Goal: Task Accomplishment & Management: Complete application form

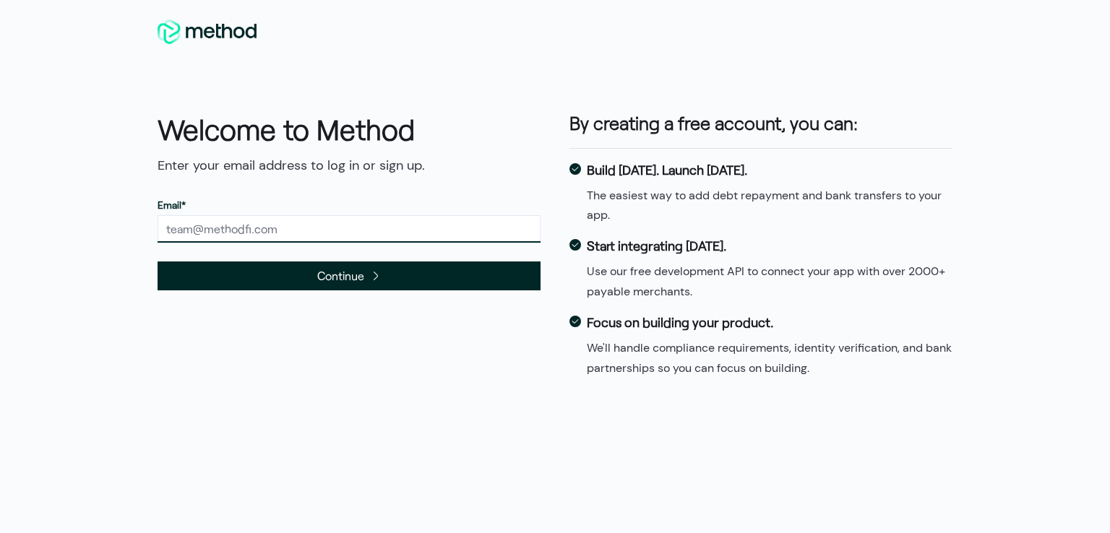
click at [270, 228] on input "text" at bounding box center [349, 228] width 383 height 27
paste input "brandonconway4556@gmail.com"
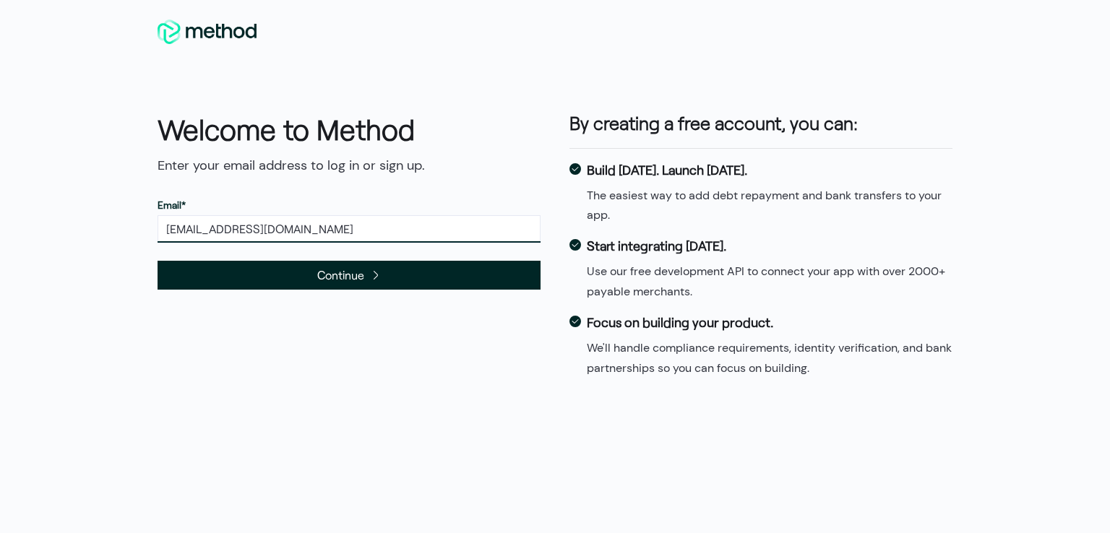
type input "brandonconway4556@gmail.com"
click at [370, 270] on icon "submit" at bounding box center [376, 276] width 12 height 12
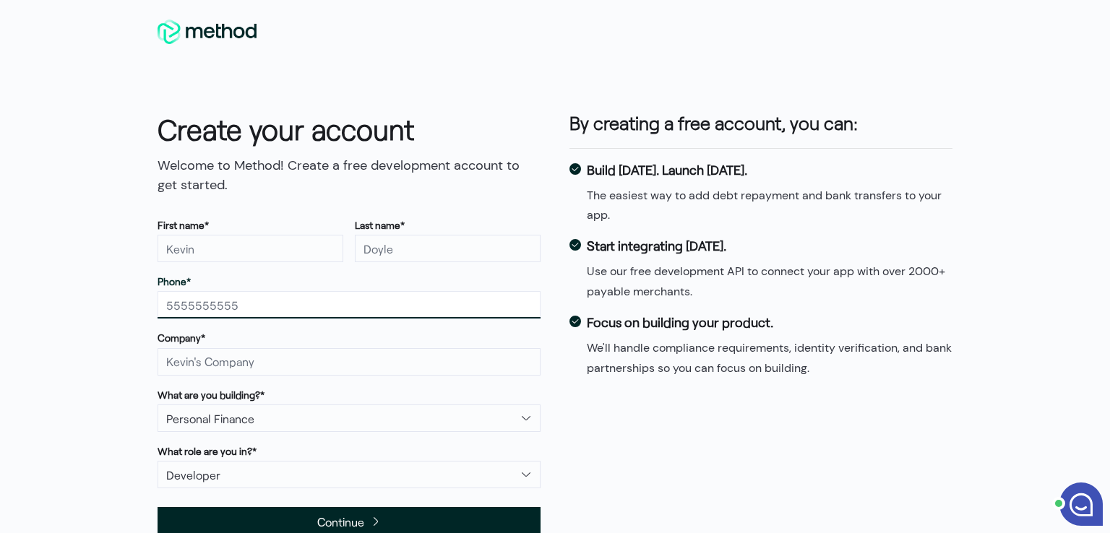
click at [270, 306] on input "text" at bounding box center [349, 304] width 383 height 27
type input "4705024861"
type input "[PERSON_NAME]"
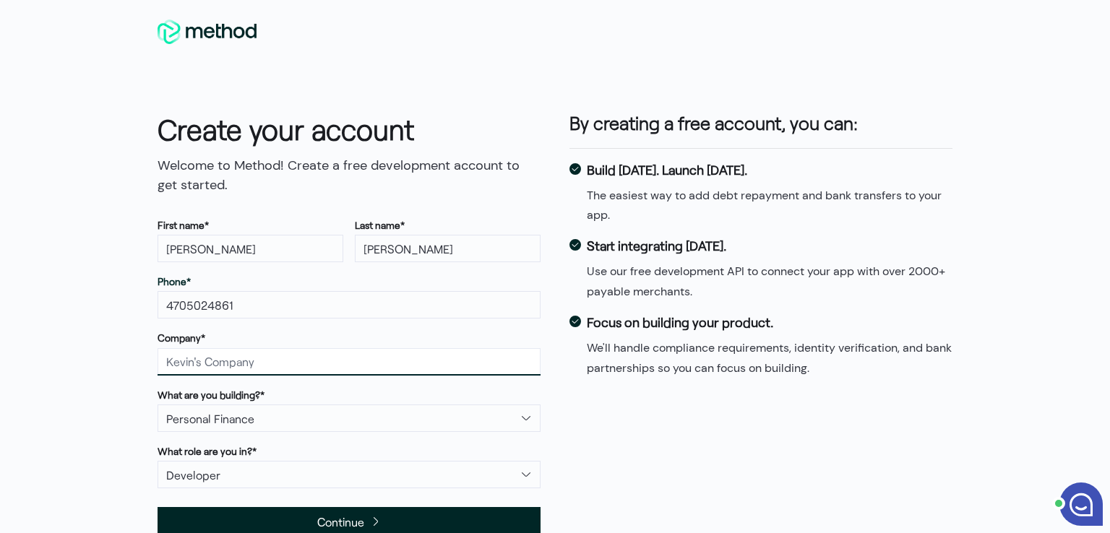
click at [252, 366] on input "text" at bounding box center [349, 361] width 383 height 27
type input "[PERSON_NAME]"
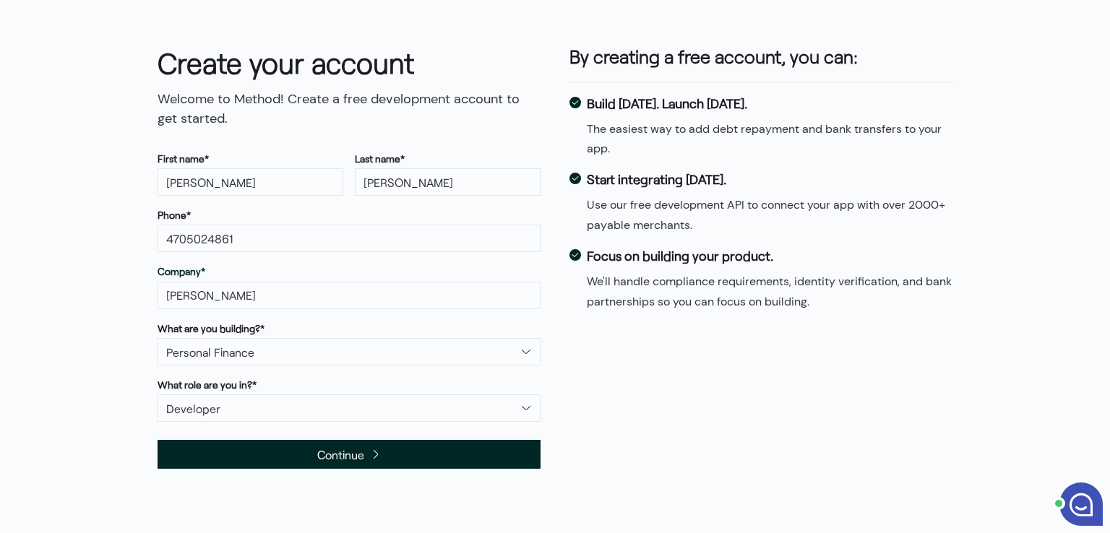
click at [317, 445] on span "Continue" at bounding box center [340, 455] width 47 height 20
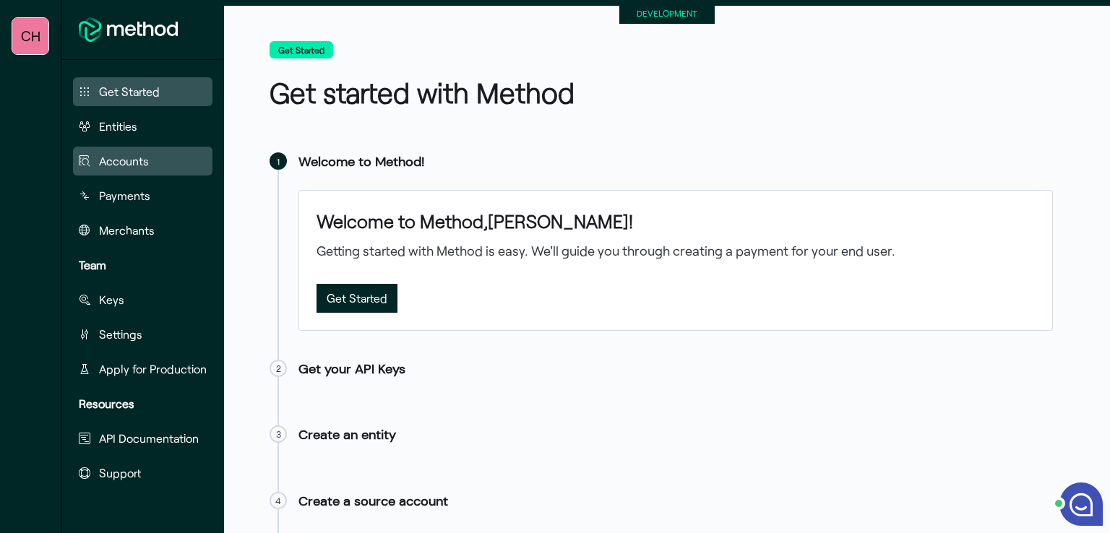
click at [133, 161] on span "Accounts" at bounding box center [124, 161] width 50 height 17
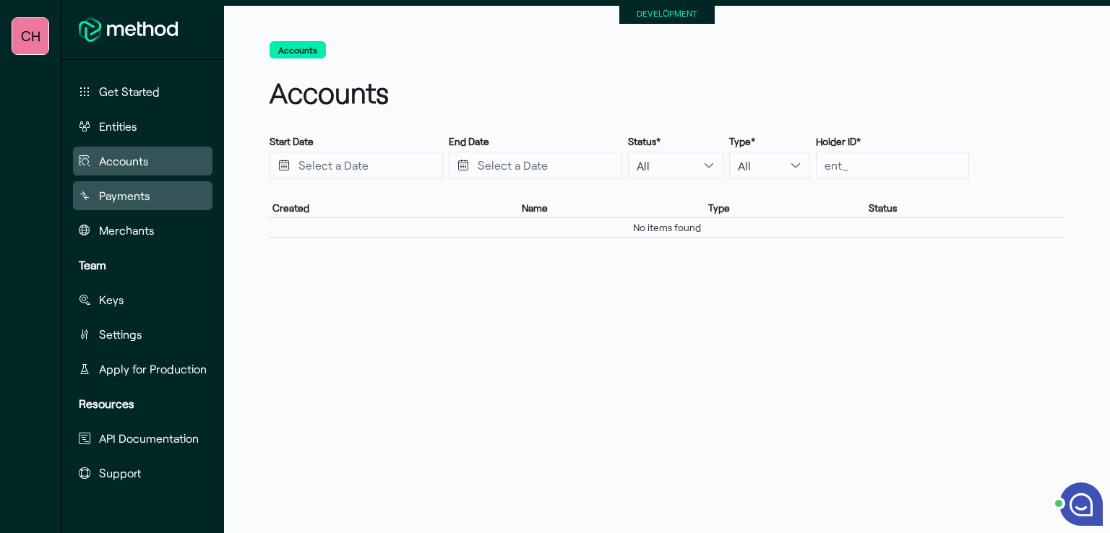
click at [166, 198] on button "Payments" at bounding box center [143, 195] width 140 height 29
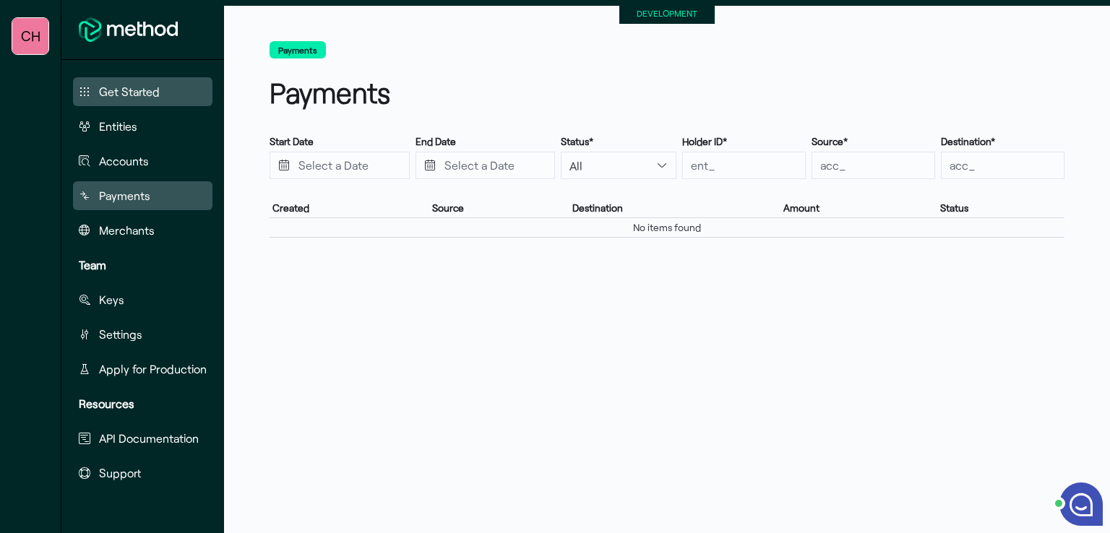
click at [162, 91] on button "Get Started" at bounding box center [143, 91] width 140 height 29
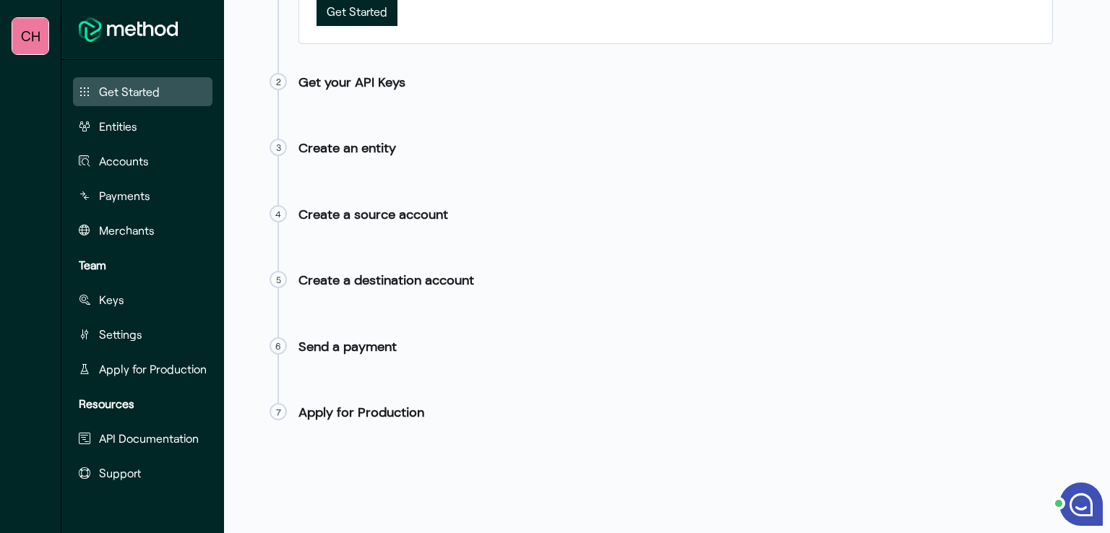
scroll to position [153, 0]
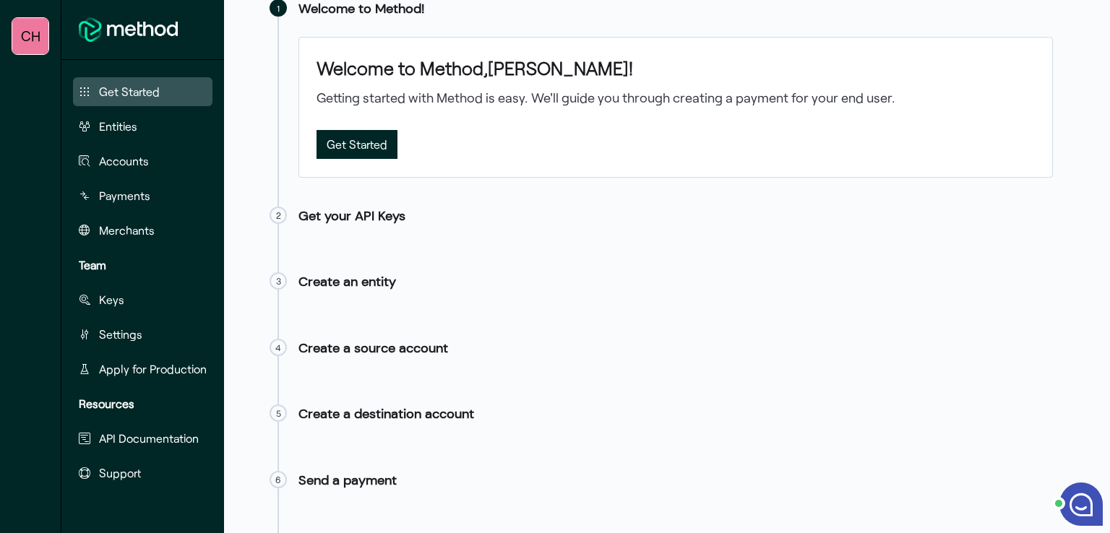
click at [356, 145] on span "Get Started" at bounding box center [357, 144] width 61 height 20
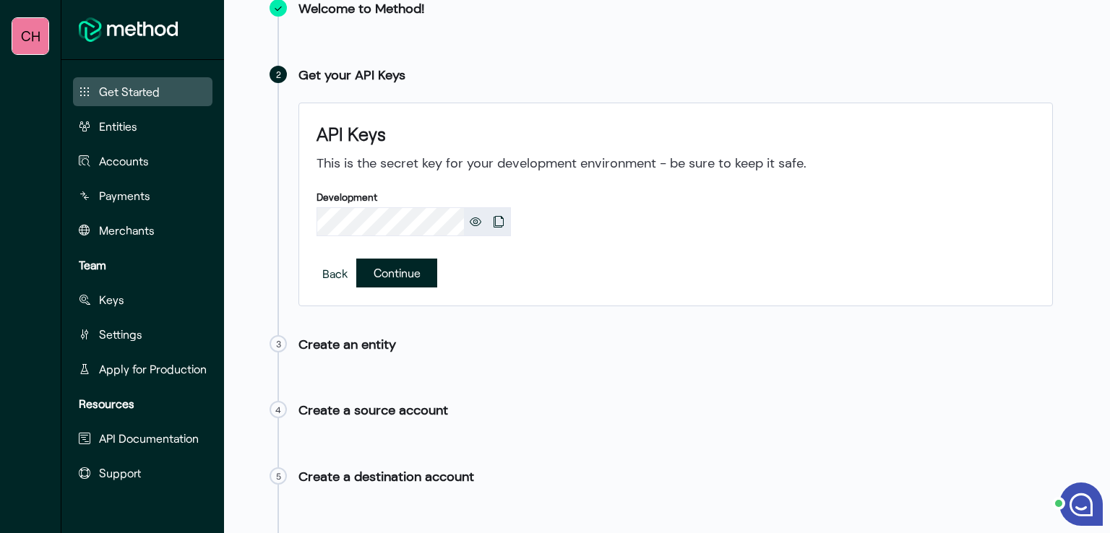
click at [411, 272] on span "Continue" at bounding box center [397, 273] width 47 height 20
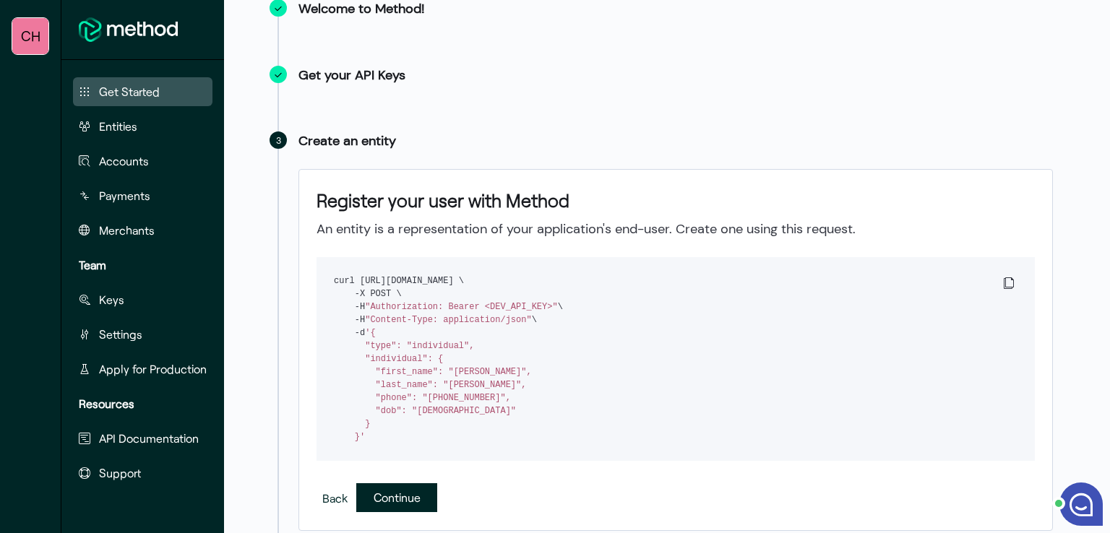
click at [403, 507] on span "Continue" at bounding box center [397, 498] width 47 height 20
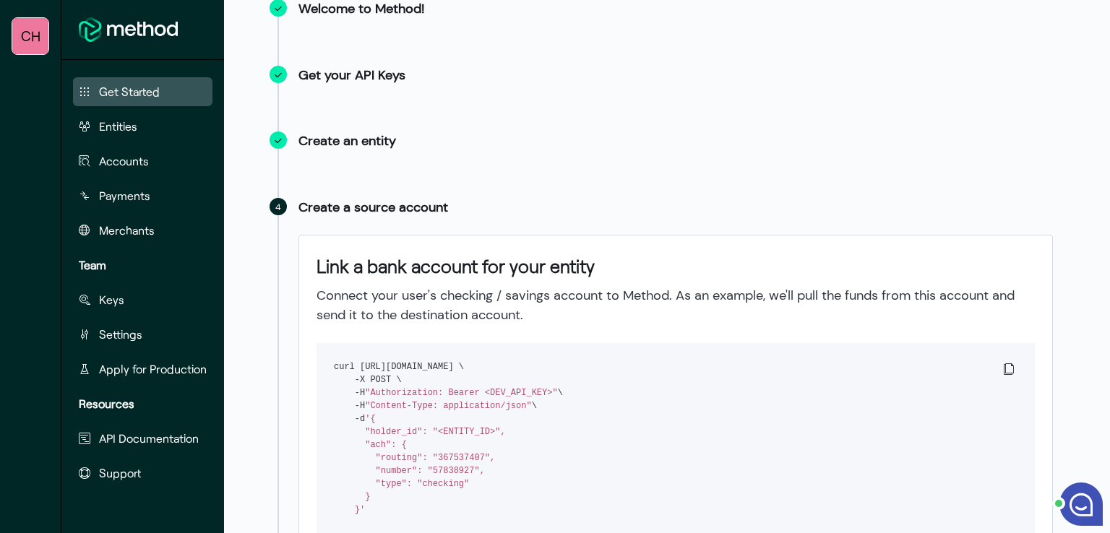
scroll to position [442, 0]
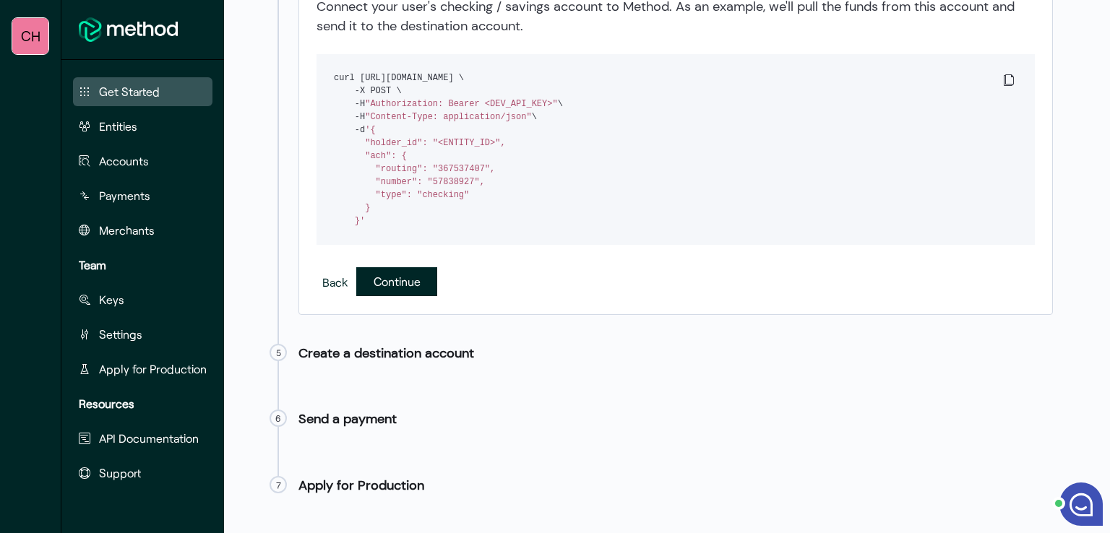
click at [379, 291] on span "Continue" at bounding box center [397, 282] width 47 height 20
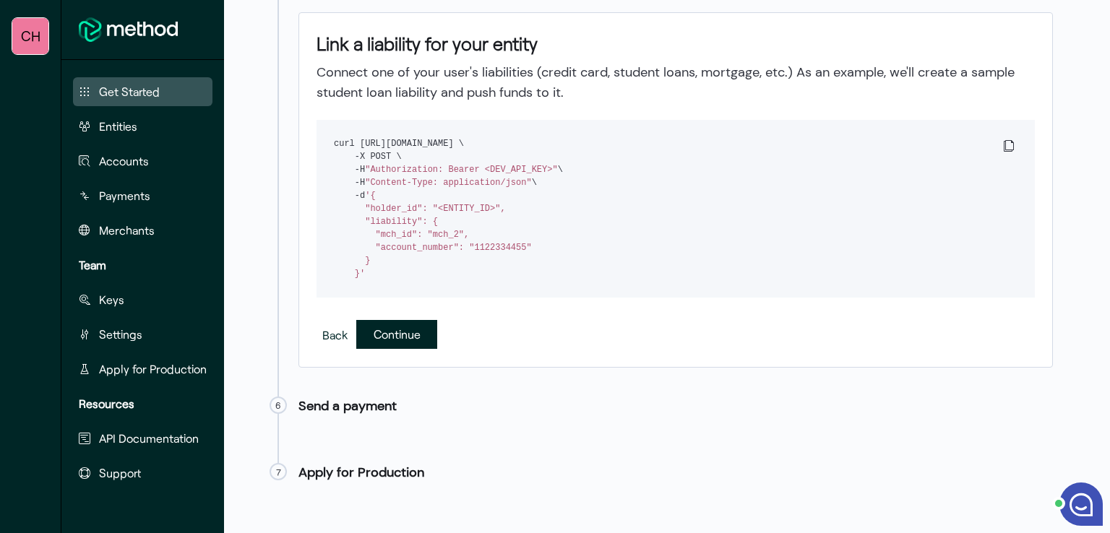
click at [411, 344] on span "Continue" at bounding box center [397, 335] width 47 height 20
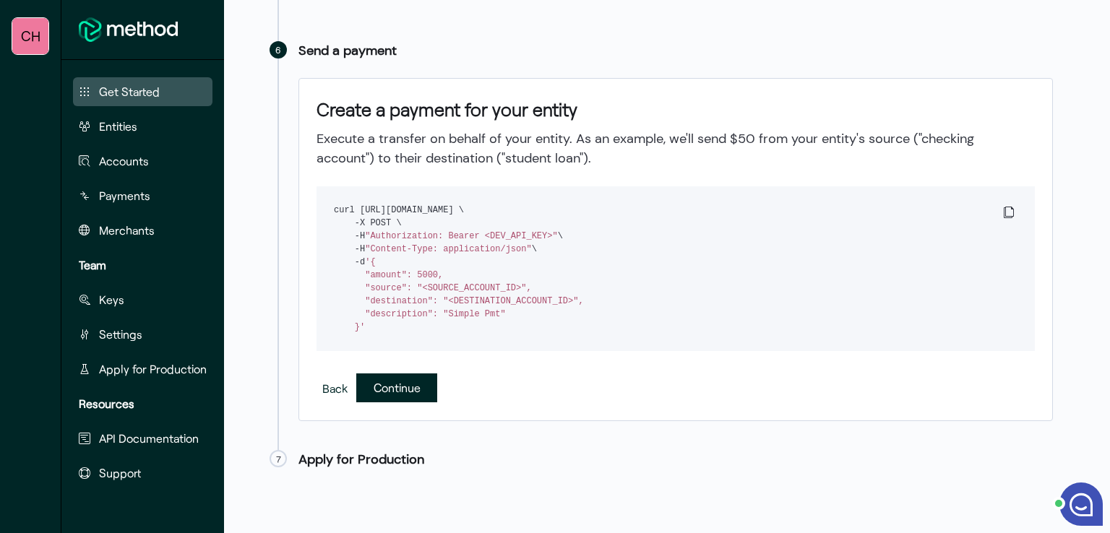
click at [396, 388] on span "Continue" at bounding box center [396, 388] width 81 height 29
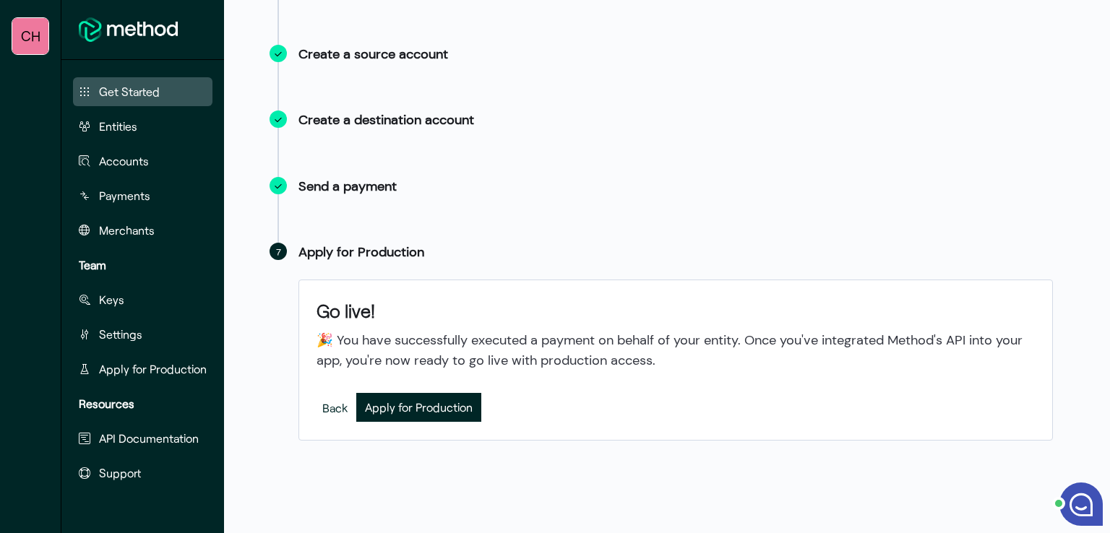
click at [396, 398] on span "Apply for Production" at bounding box center [419, 408] width 108 height 20
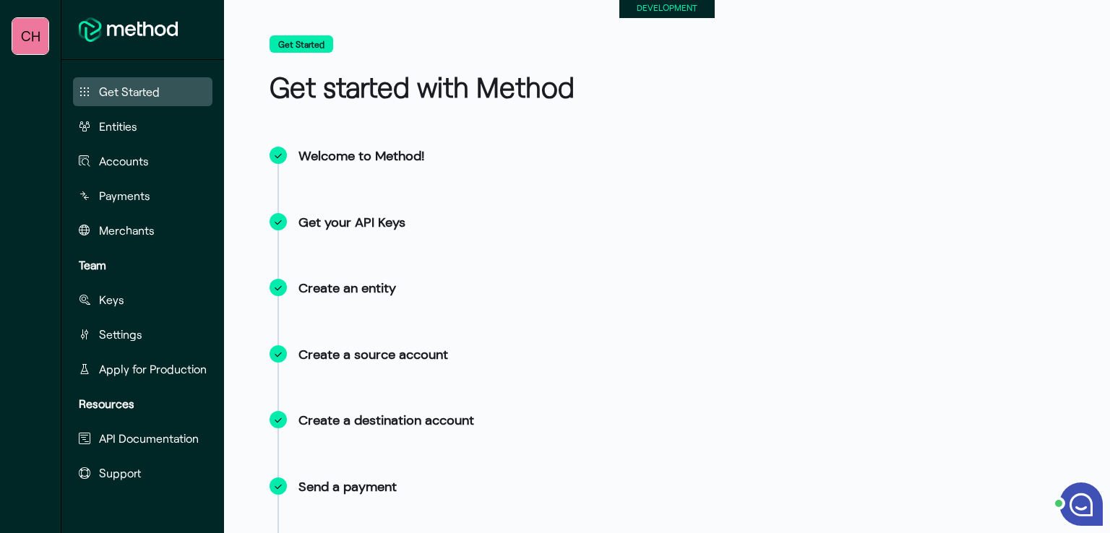
scroll to position [0, 0]
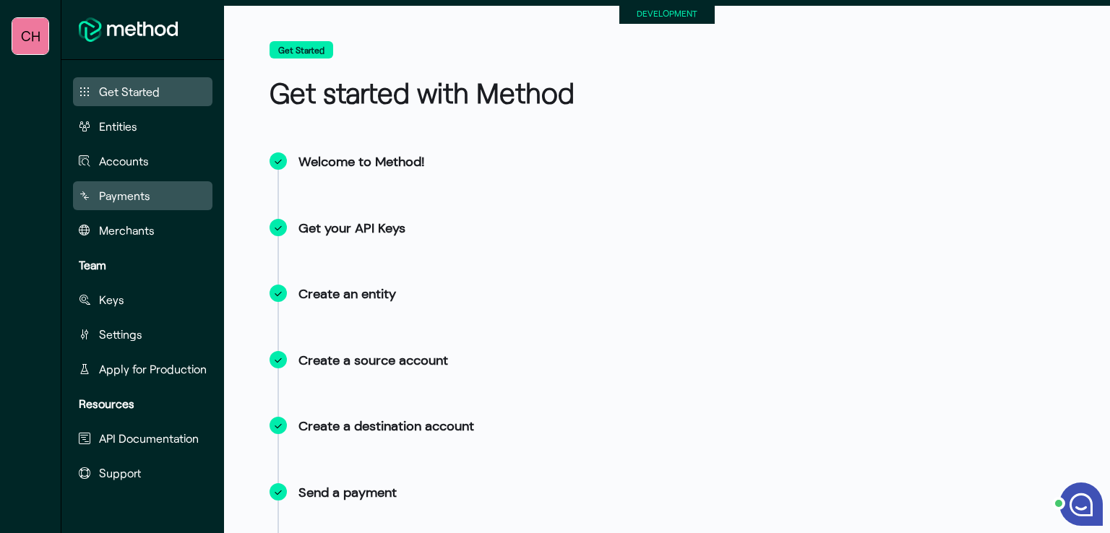
click at [139, 192] on span "Payments" at bounding box center [124, 195] width 51 height 17
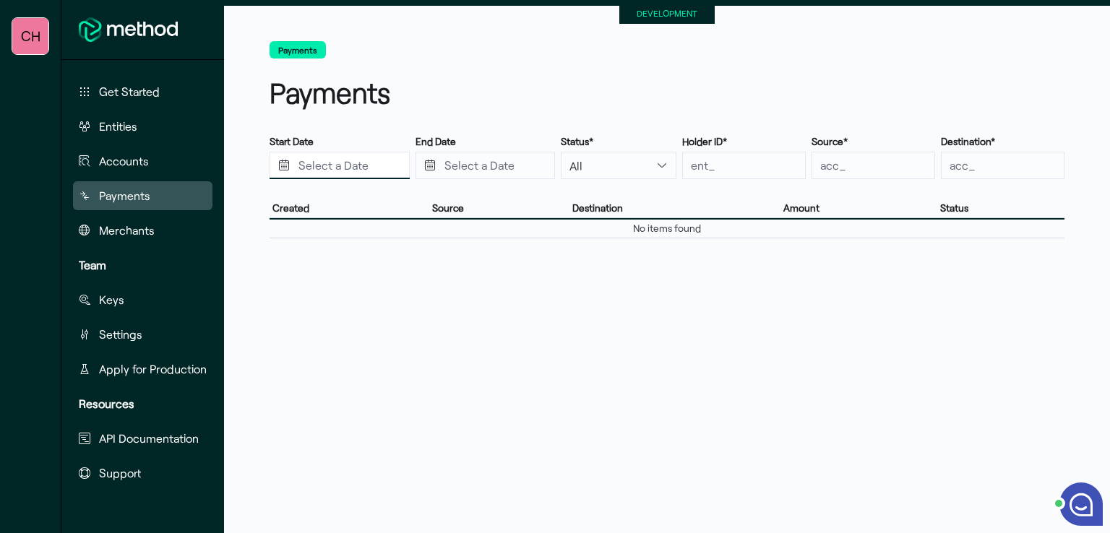
click at [357, 160] on input "Press the down key to open a popover containing a calendar." at bounding box center [340, 165] width 140 height 27
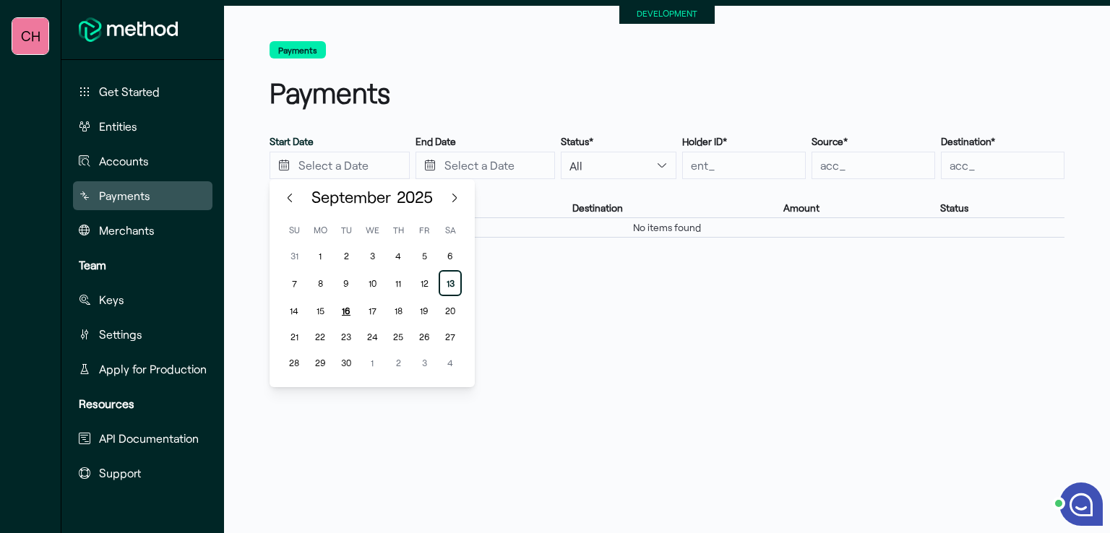
click at [348, 309] on div "16" at bounding box center [346, 310] width 23 height 23
type input "[DATE]"
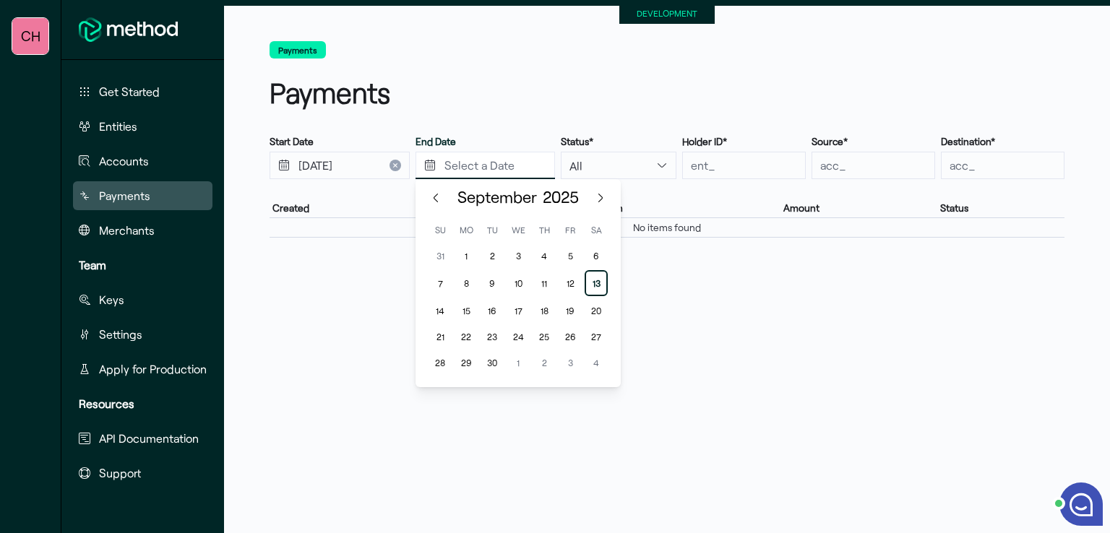
click at [468, 168] on input "Press the down key to enter a popover containing a calendar. Press the escape k…" at bounding box center [486, 165] width 140 height 27
click at [591, 338] on div "27" at bounding box center [596, 336] width 23 height 23
type input "[DATE]"
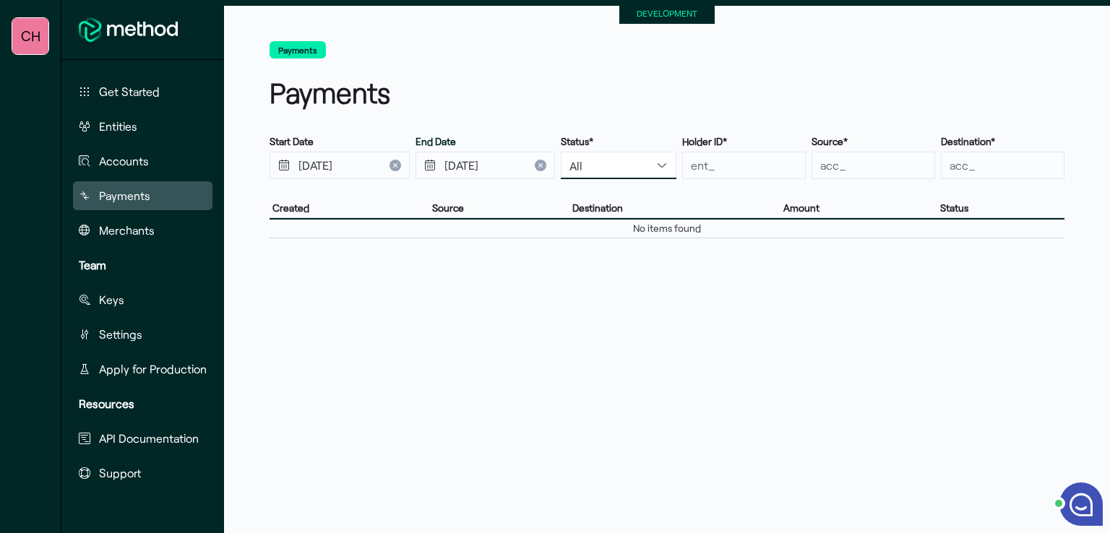
click at [657, 168] on select "All Pending Canceled Processing Failed Sent Reversed Reversal Required Reversal…" at bounding box center [619, 165] width 116 height 27
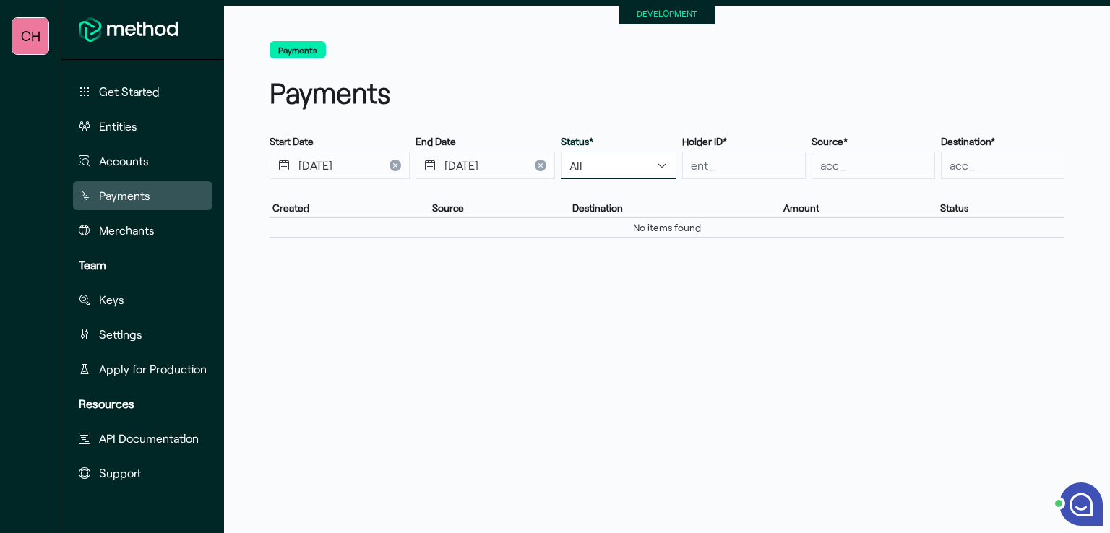
click at [561, 152] on select "All Pending Canceled Processing Failed Sent Reversed Reversal Required Reversal…" at bounding box center [619, 165] width 116 height 27
click at [719, 166] on input "text" at bounding box center [744, 165] width 124 height 27
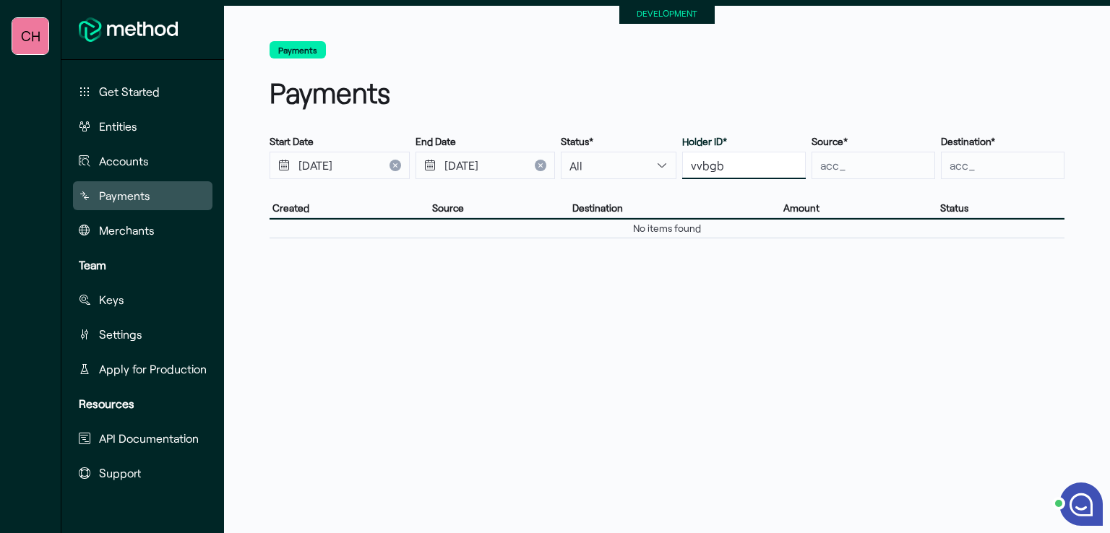
type input "vvbgb"
click at [885, 168] on input "text" at bounding box center [874, 165] width 124 height 27
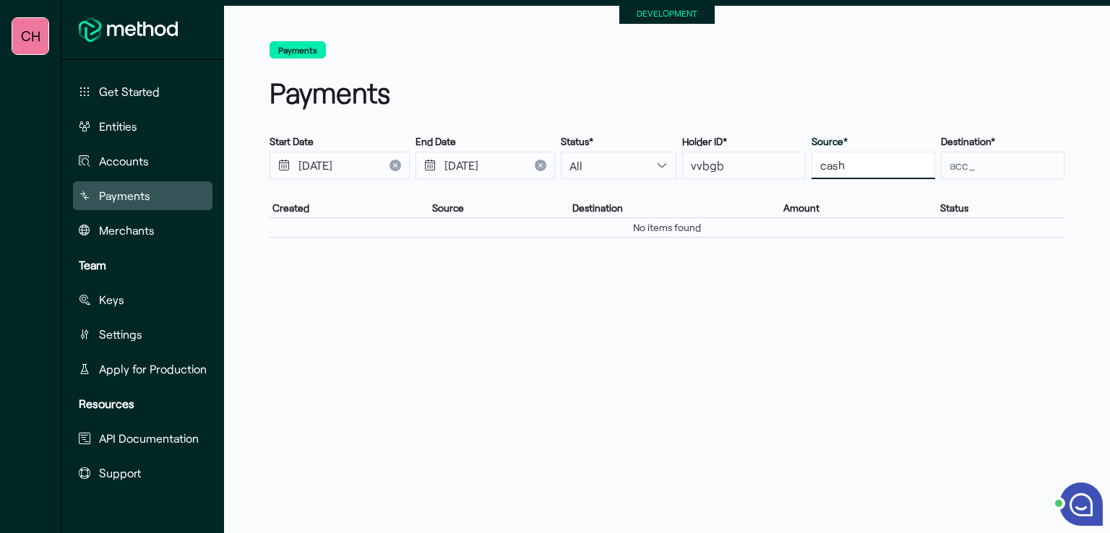
type input "cash"
click at [985, 171] on input "text" at bounding box center [1003, 165] width 124 height 27
type input "bbn"
click at [690, 228] on span "No items found" at bounding box center [667, 227] width 68 height 13
click at [945, 205] on span "Status" at bounding box center [954, 208] width 28 height 13
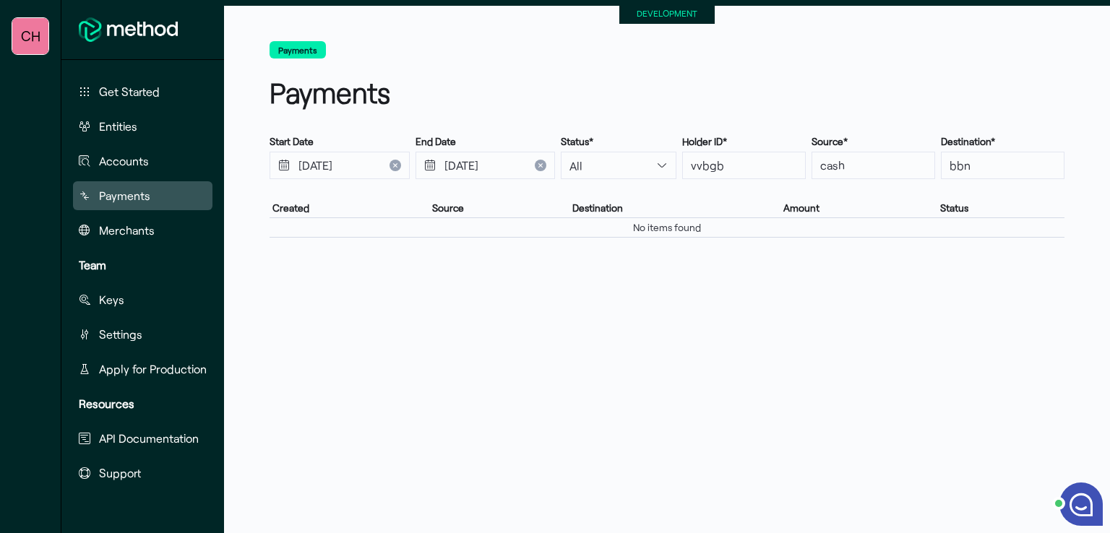
click at [702, 106] on div "Payments" at bounding box center [667, 92] width 807 height 51
click at [514, 111] on h1 "Payments" at bounding box center [466, 93] width 392 height 40
click at [309, 46] on button "Payments" at bounding box center [298, 49] width 56 height 17
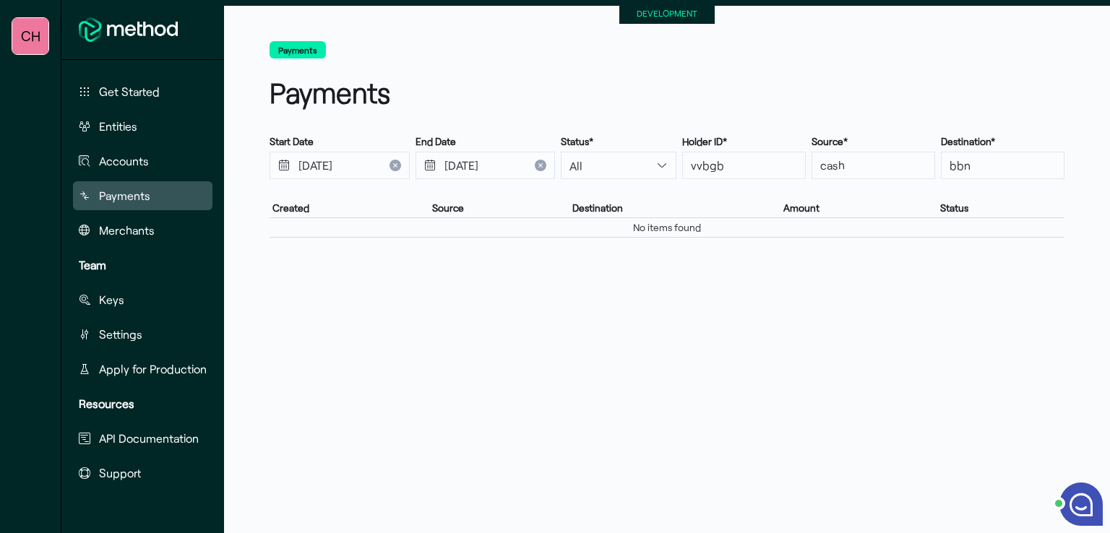
click at [309, 46] on button "Payments" at bounding box center [298, 49] width 56 height 17
click at [150, 232] on span "Merchants" at bounding box center [127, 230] width 56 height 17
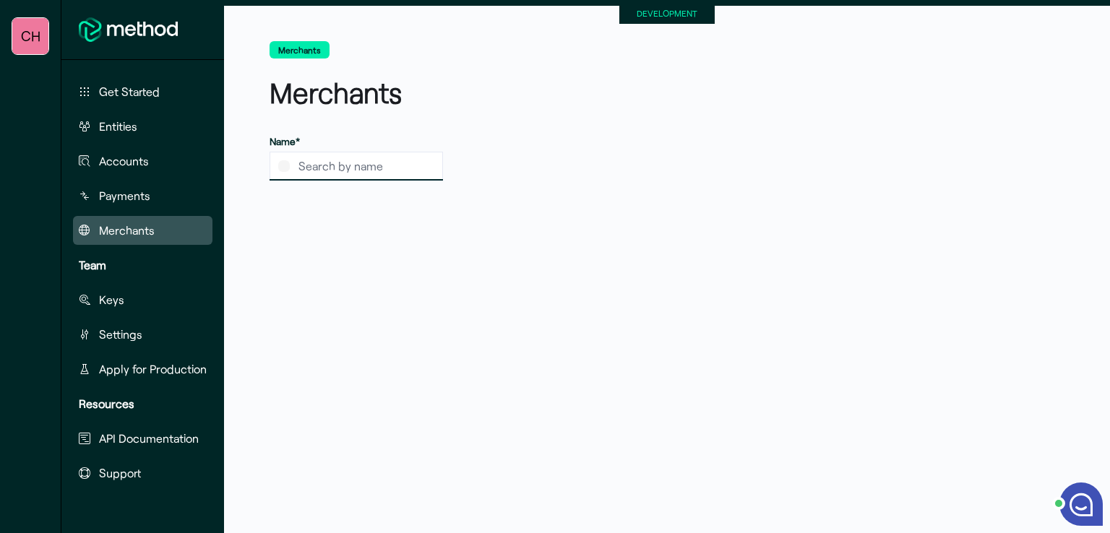
click at [391, 171] on input "search" at bounding box center [356, 166] width 173 height 29
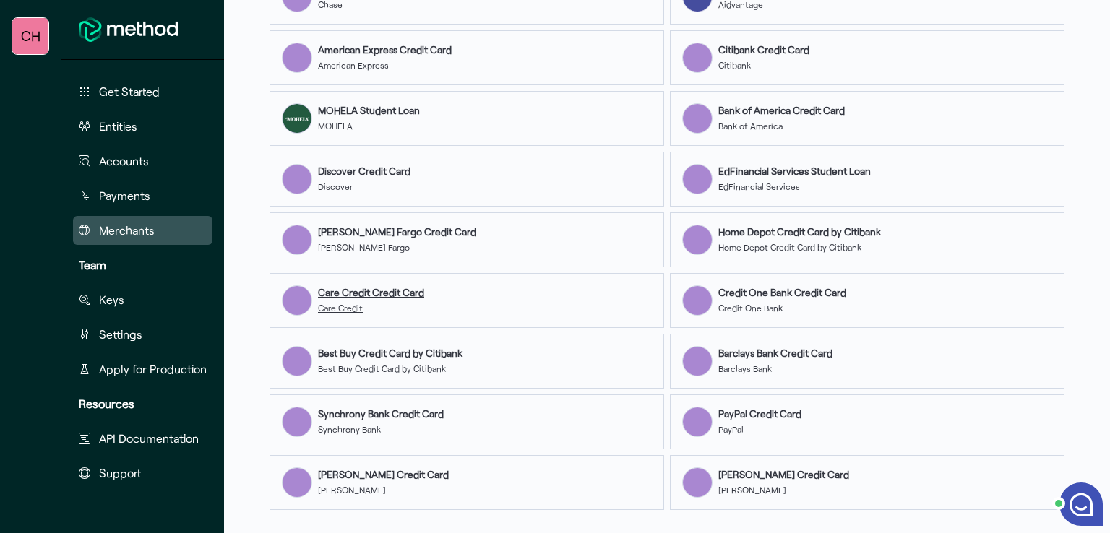
scroll to position [344, 0]
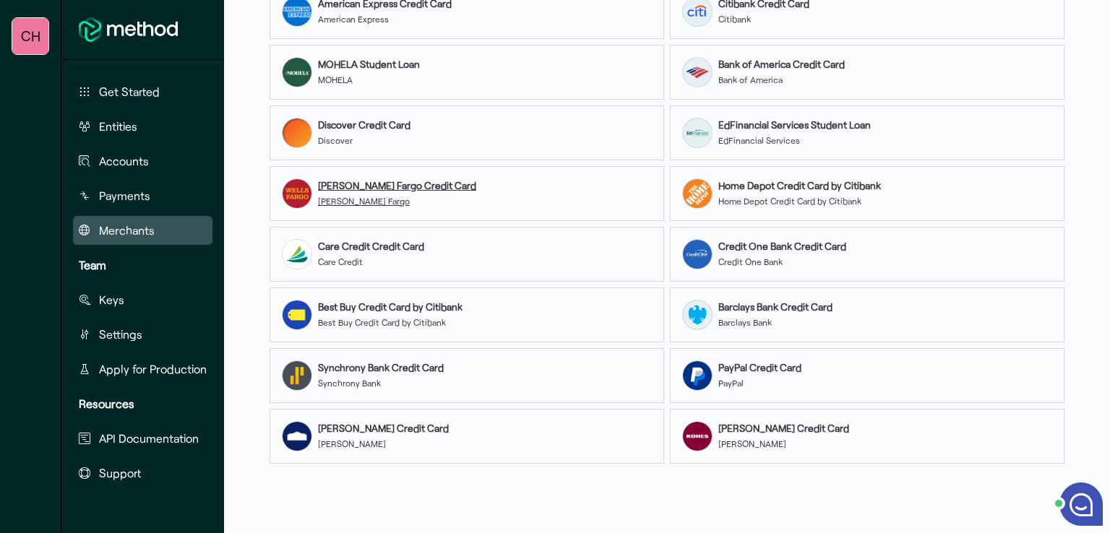
click at [431, 180] on div "[PERSON_NAME] Fargo Credit Card [PERSON_NAME] Fargo" at bounding box center [467, 193] width 395 height 55
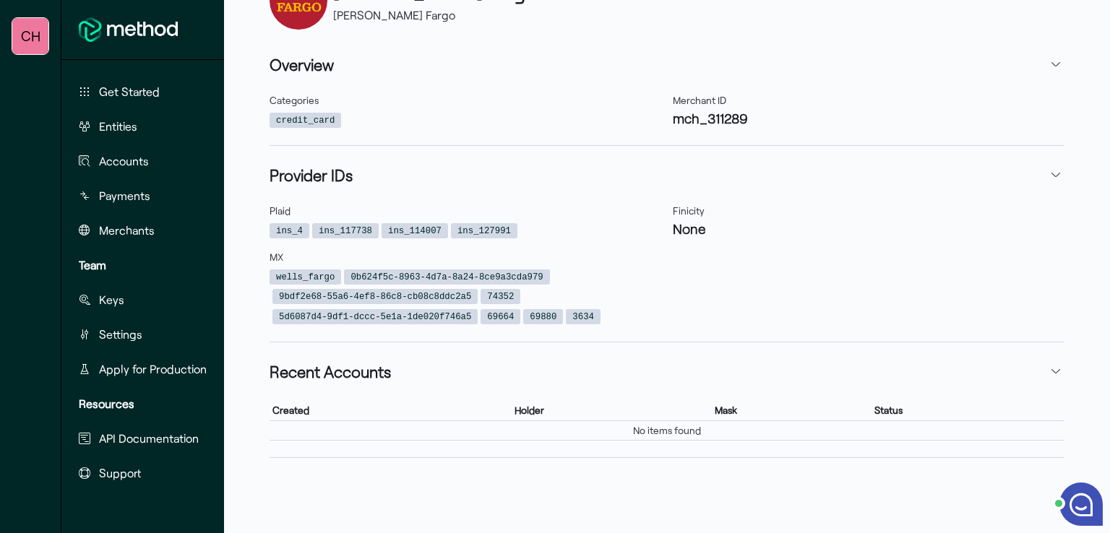
scroll to position [30, 0]
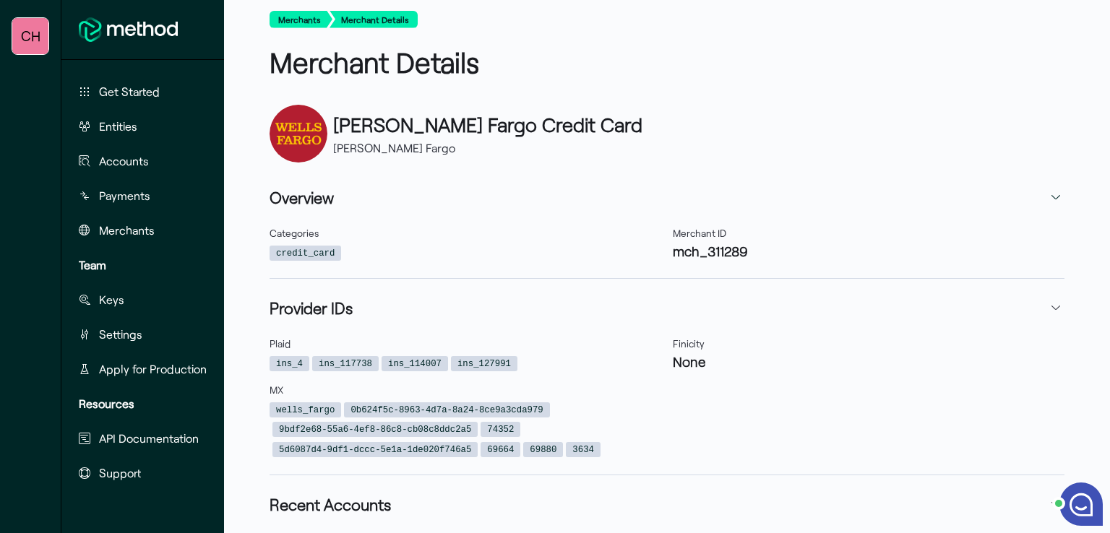
click at [1055, 194] on icon "button" at bounding box center [1056, 198] width 12 height 12
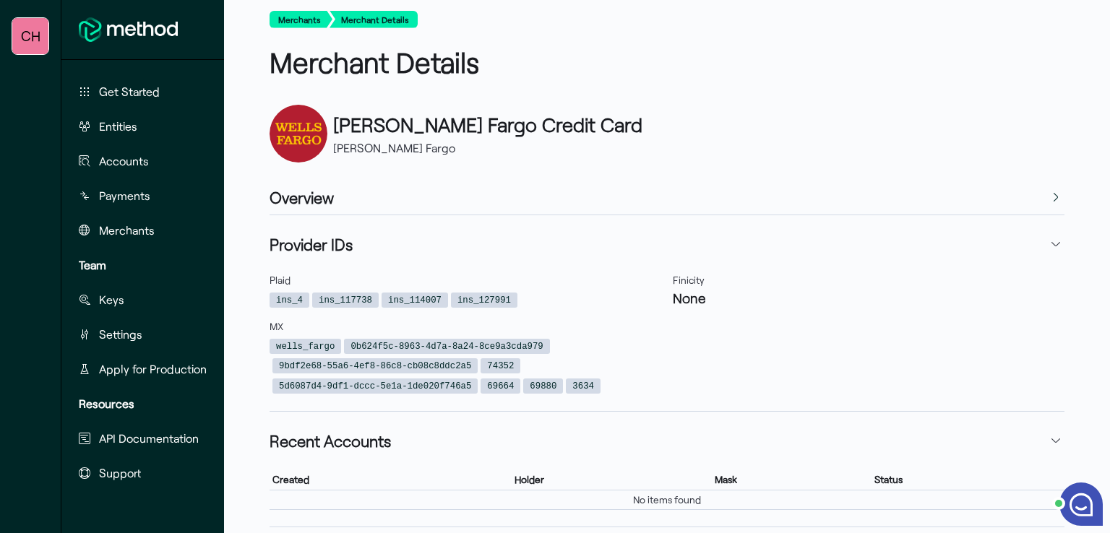
click at [1055, 194] on icon "button" at bounding box center [1056, 198] width 12 height 12
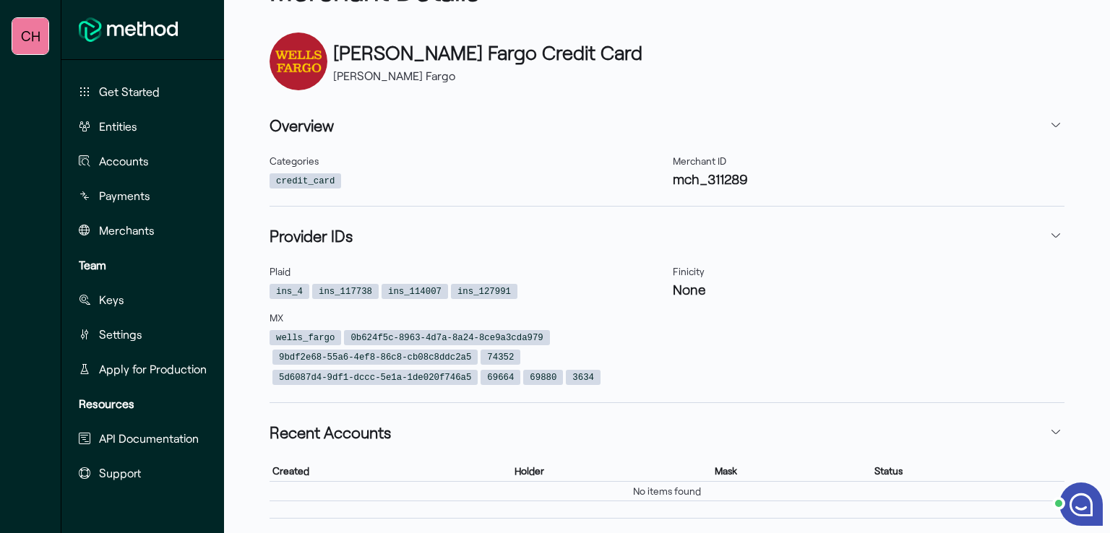
scroll to position [0, 0]
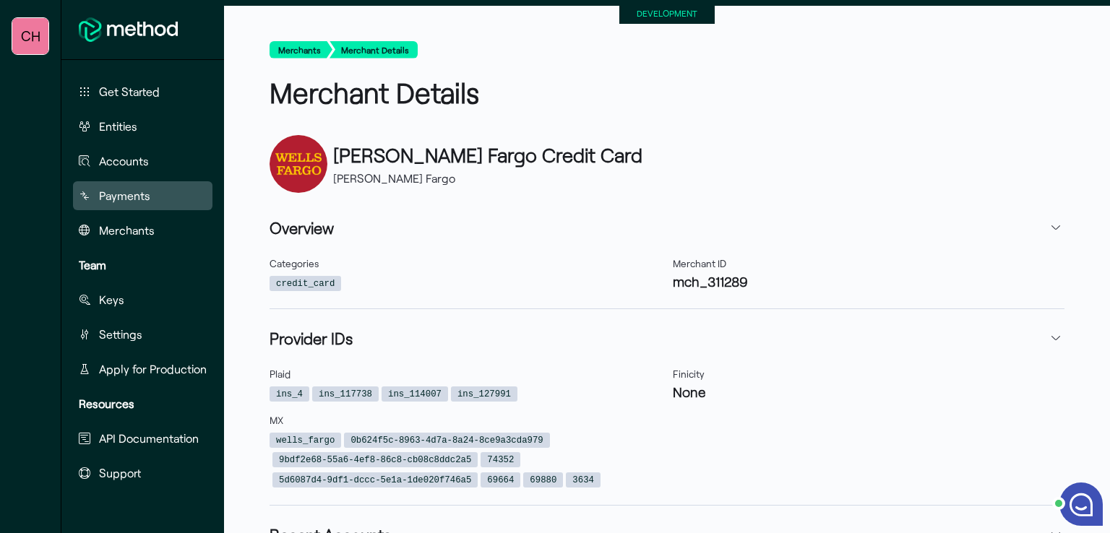
click at [133, 192] on span "Payments" at bounding box center [124, 195] width 51 height 17
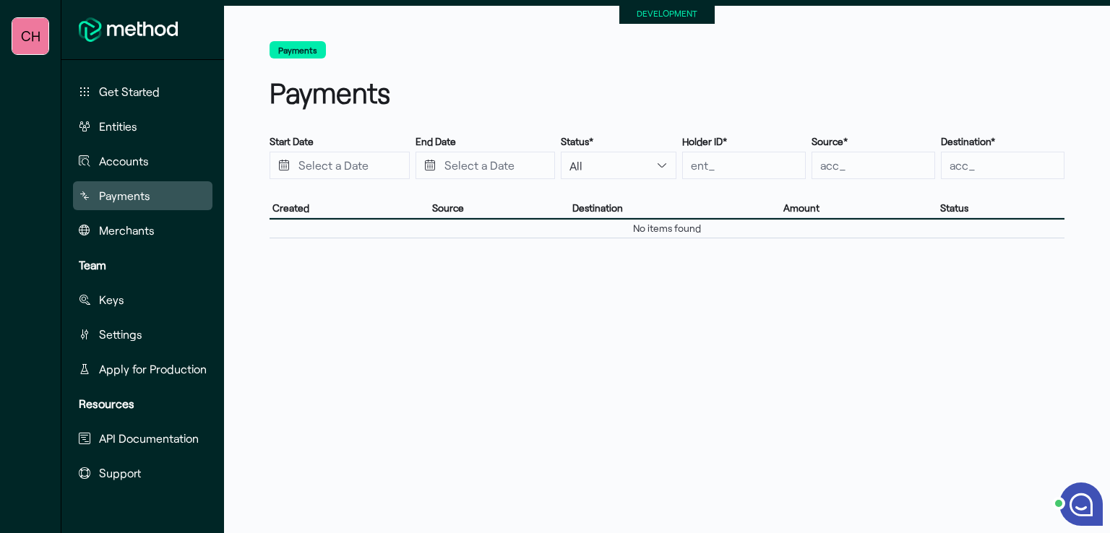
click at [133, 192] on span "Payments" at bounding box center [124, 195] width 51 height 17
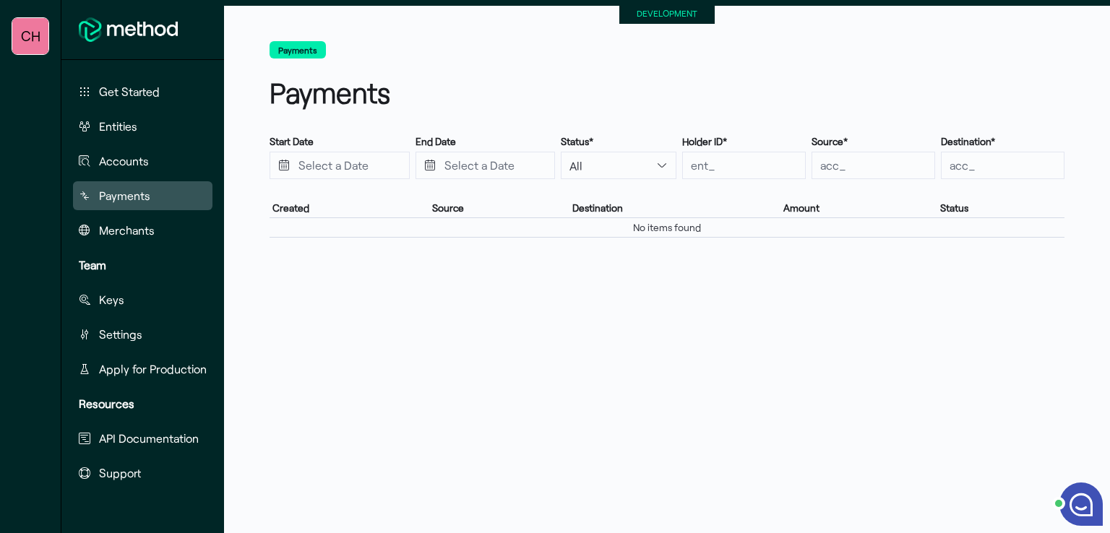
drag, startPoint x: 645, startPoint y: 226, endPoint x: 603, endPoint y: 343, distance: 124.4
click at [603, 343] on div "Payments Payments Start Date End Date Status* All Pending Canceled Processing F…" at bounding box center [667, 279] width 886 height 510
click at [604, 340] on div "Payments Payments Start Date End Date Status* All Pending Canceled Processing F…" at bounding box center [667, 279] width 886 height 510
click at [131, 328] on span "Settings" at bounding box center [120, 334] width 43 height 17
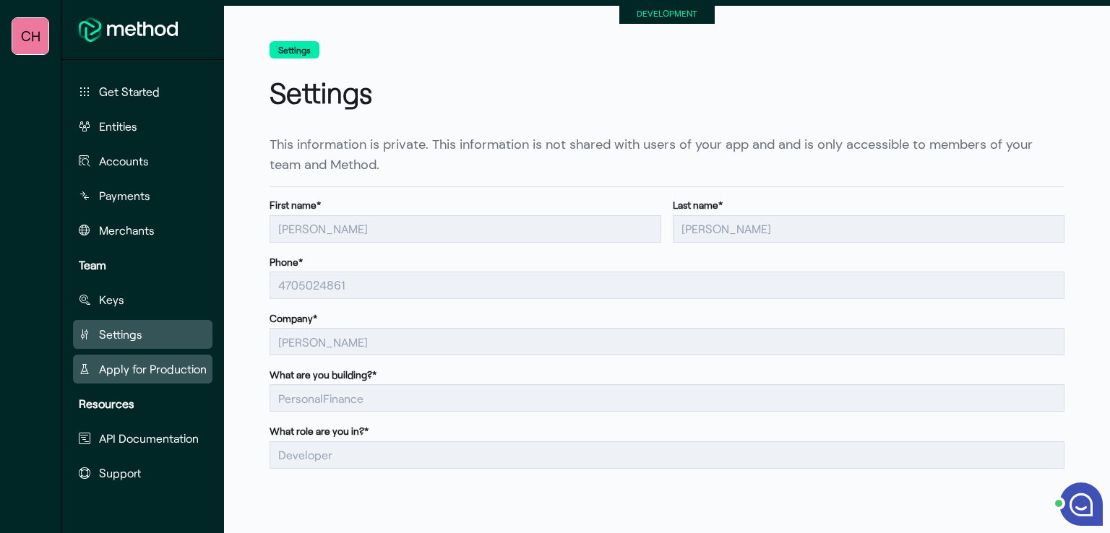
click at [147, 368] on span "Apply for Production" at bounding box center [153, 369] width 108 height 17
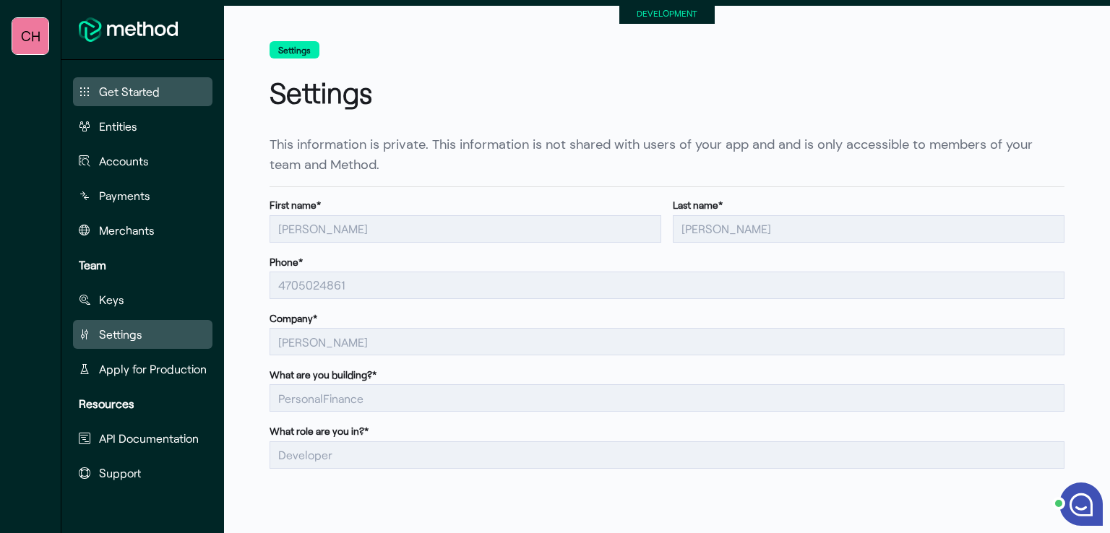
click at [147, 96] on span "Get Started" at bounding box center [129, 91] width 61 height 17
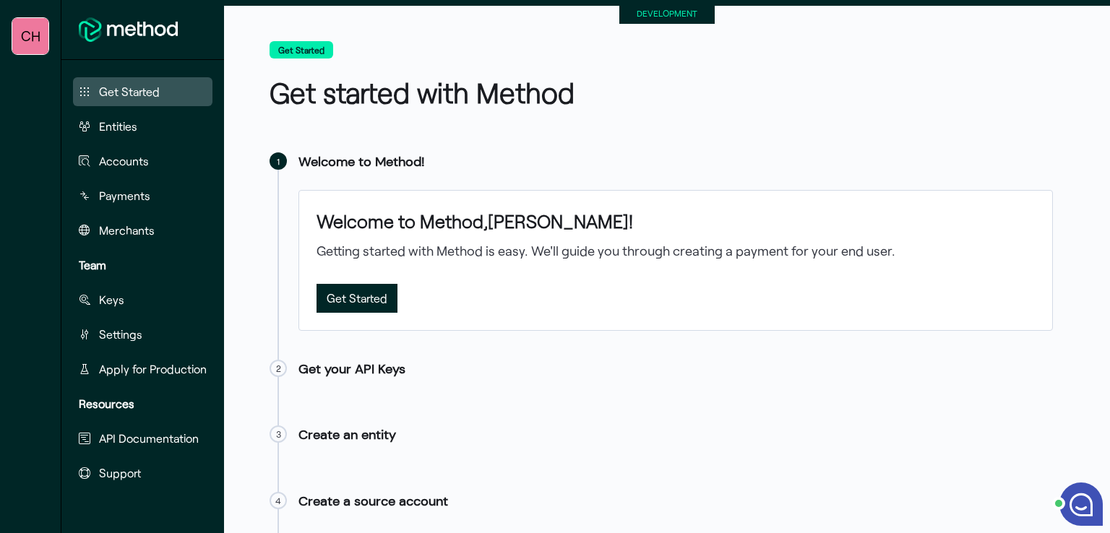
click at [30, 42] on span "CH" at bounding box center [31, 36] width 20 height 29
